Goal: Share content

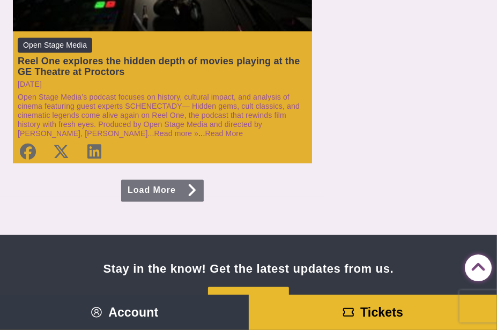
scroll to position [2490, 0]
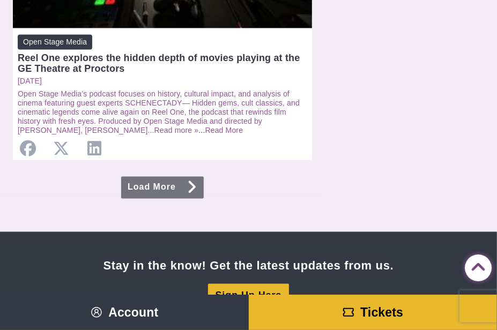
click at [179, 177] on link "Load More" at bounding box center [162, 188] width 83 height 22
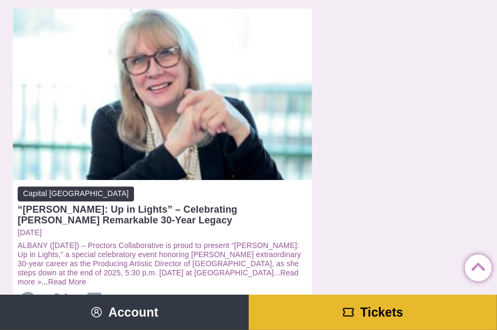
scroll to position [1407, 0]
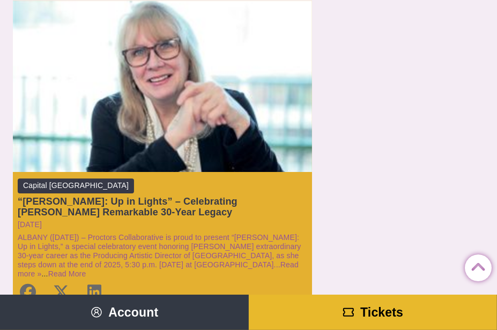
click at [173, 202] on div "“[PERSON_NAME]: Up in Lights” – Celebrating [PERSON_NAME] Remarkable 30-Year Le…" at bounding box center [162, 206] width 289 height 21
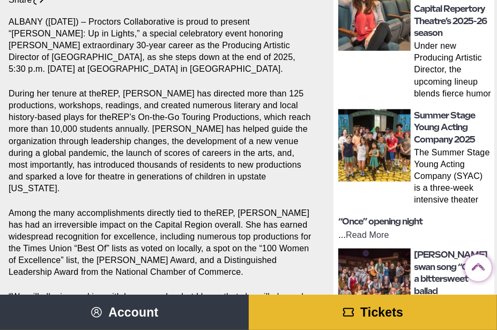
scroll to position [381, 0]
drag, startPoint x: 90, startPoint y: 43, endPoint x: 269, endPoint y: 279, distance: 296.5
click at [269, 279] on section "Share Share on Facebook Share on Twitter/X Copy Link [GEOGRAPHIC_DATA] ([DATE])…" at bounding box center [162, 261] width 325 height 539
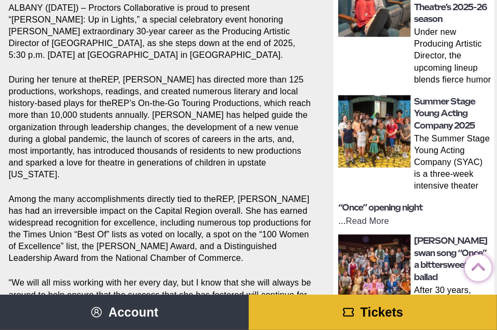
scroll to position [397, 0]
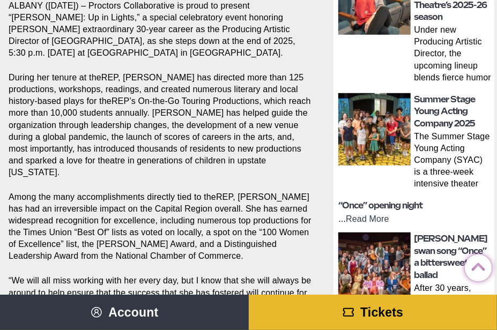
click at [227, 146] on p "During her tenure at theREP, [PERSON_NAME] has directed more than 125 productio…" at bounding box center [160, 125] width 303 height 107
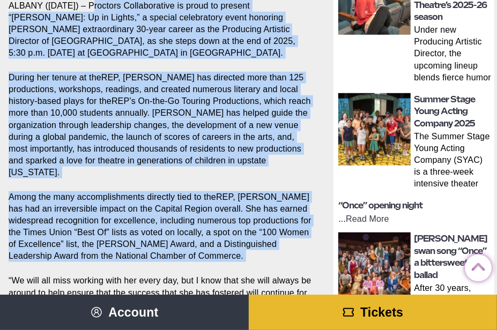
drag, startPoint x: 90, startPoint y: 25, endPoint x: 296, endPoint y: 281, distance: 328.2
click at [305, 287] on section "Share Share on Facebook Share on Twitter/X Copy Link [GEOGRAPHIC_DATA] ([DATE])…" at bounding box center [162, 245] width 325 height 539
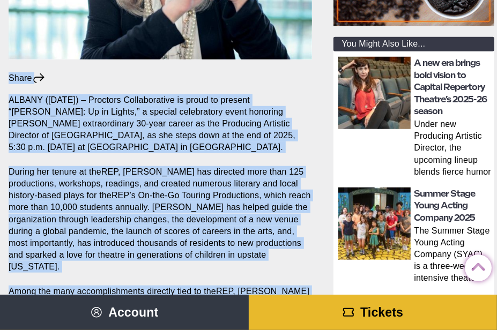
scroll to position [297, 0]
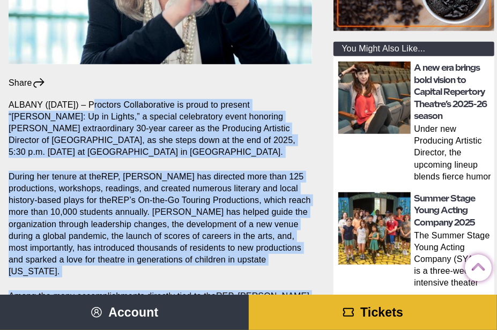
drag, startPoint x: 285, startPoint y: 265, endPoint x: 91, endPoint y: 123, distance: 240.4
copy section "Loremips Dolorsitametc ad elits do eiusmod “Tempor: In ut Labore,” e dolorem al…"
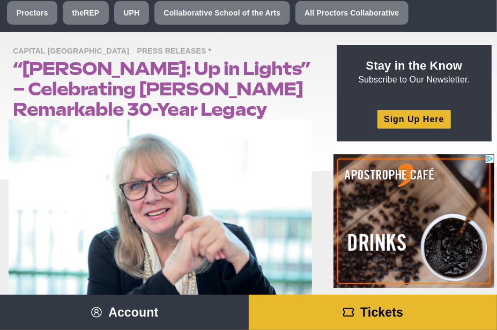
scroll to position [0, 0]
